Goal: Task Accomplishment & Management: Manage account settings

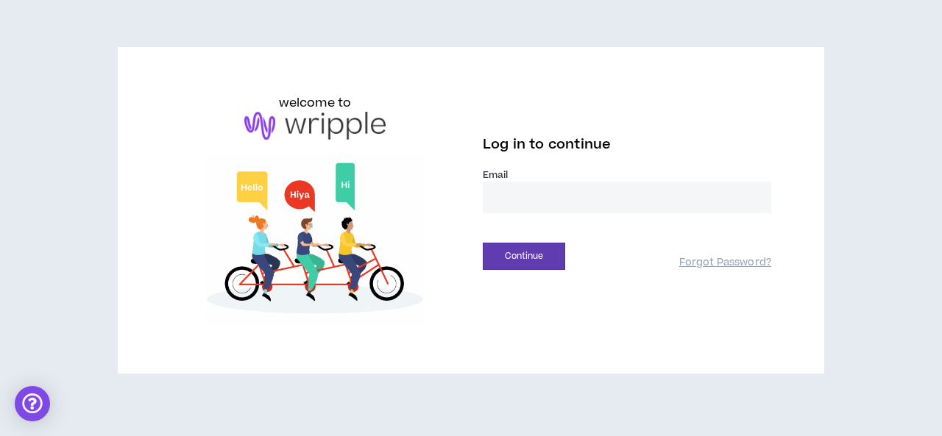
click at [531, 205] on input "email" at bounding box center [627, 198] width 288 height 32
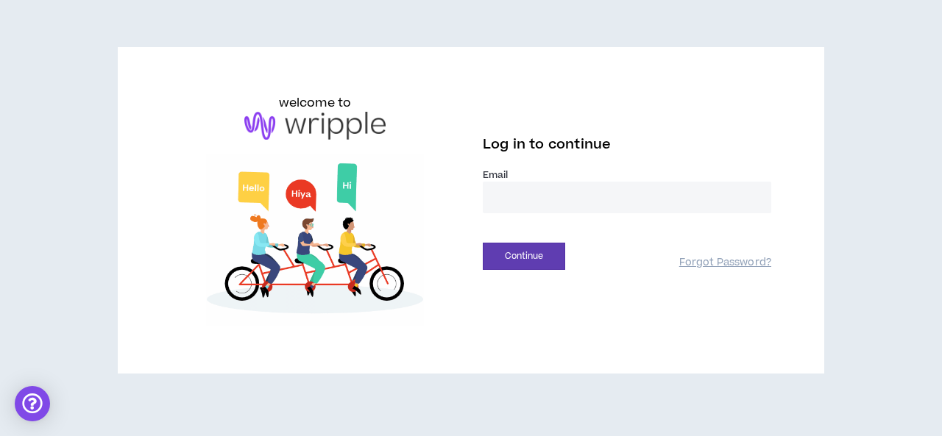
type input "**********"
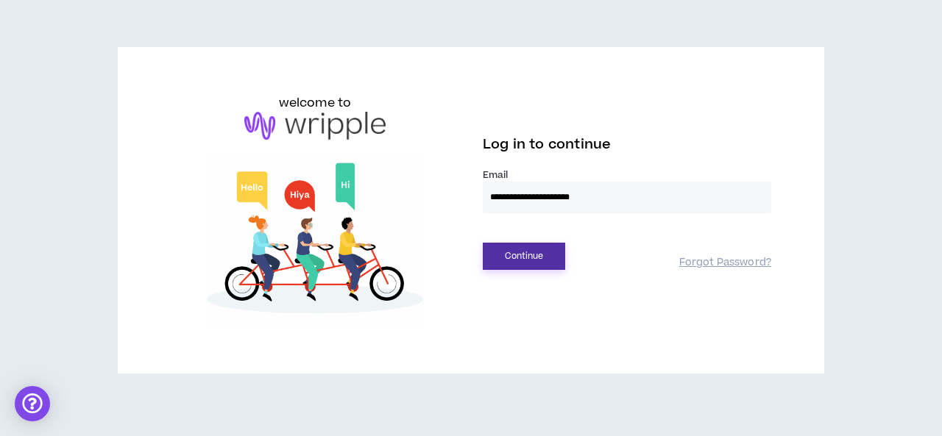
click at [542, 259] on button "Continue" at bounding box center [524, 256] width 82 height 27
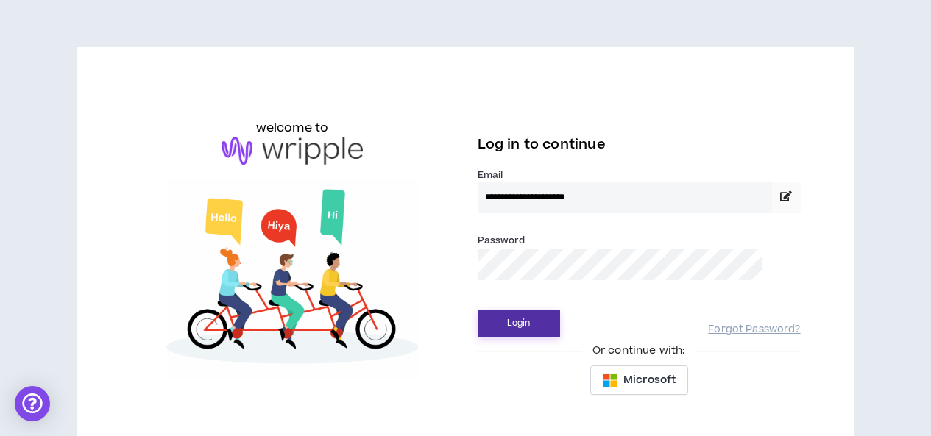
click at [514, 325] on button "Login" at bounding box center [519, 323] width 82 height 27
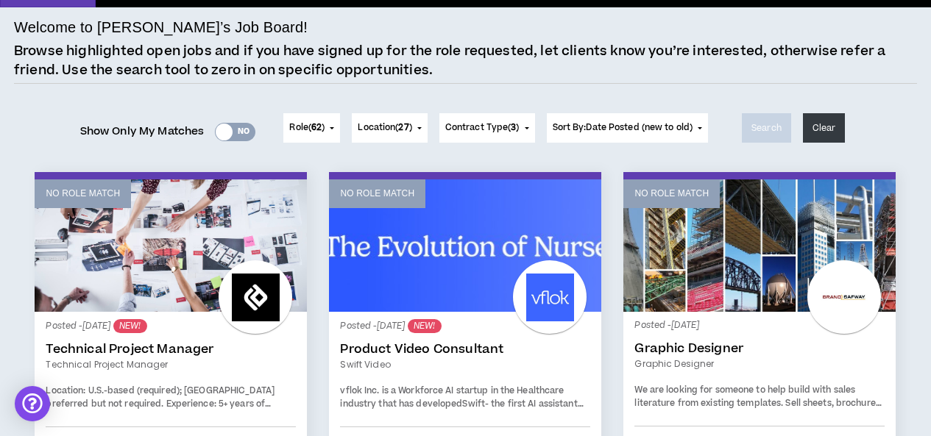
scroll to position [74, 0]
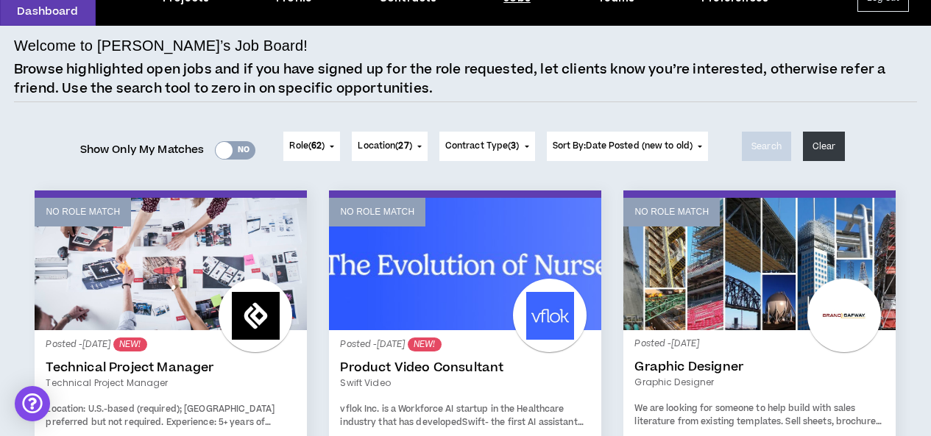
click at [236, 147] on div "Yes No" at bounding box center [235, 150] width 40 height 18
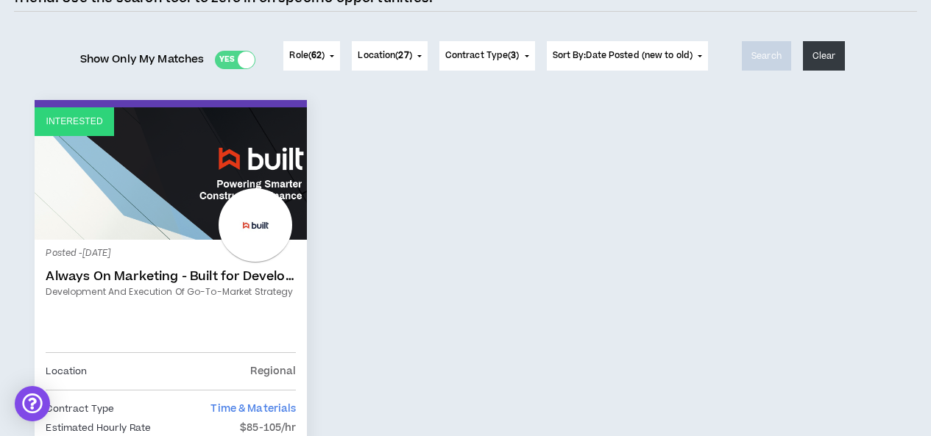
scroll to position [0, 0]
